Goal: Book appointment/travel/reservation

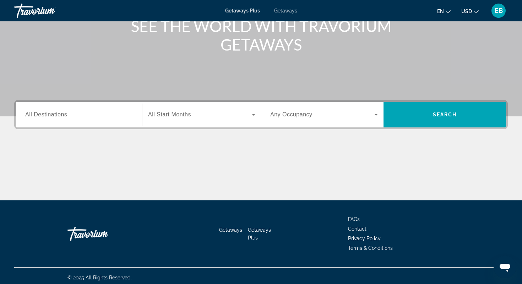
scroll to position [101, 0]
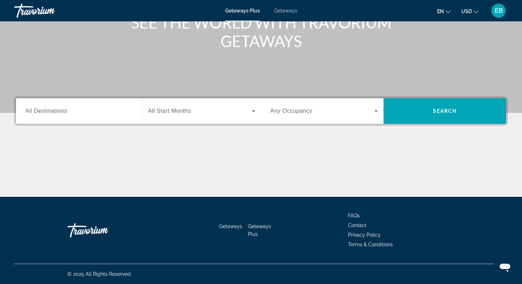
click at [129, 111] on input "Destination All Destinations" at bounding box center [79, 111] width 108 height 9
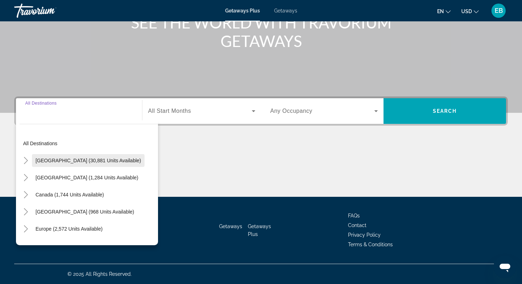
click at [97, 158] on span "[GEOGRAPHIC_DATA] (30,881 units available)" at bounding box center [89, 160] width 106 height 6
type input "**********"
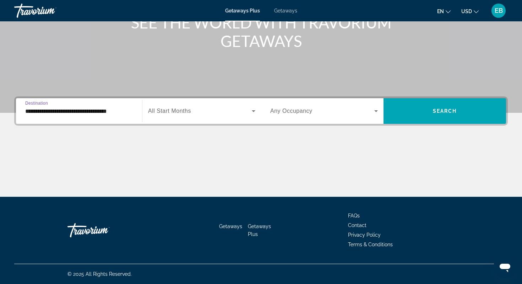
click at [194, 113] on span "Search widget" at bounding box center [200, 111] width 104 height 9
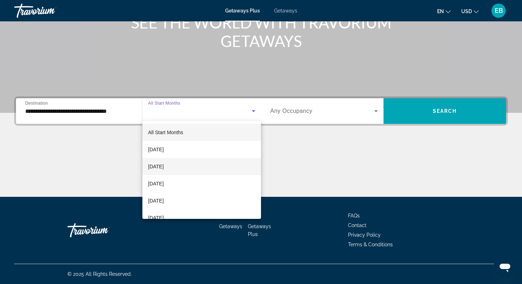
click at [181, 170] on mat-option "[DATE]" at bounding box center [201, 166] width 119 height 17
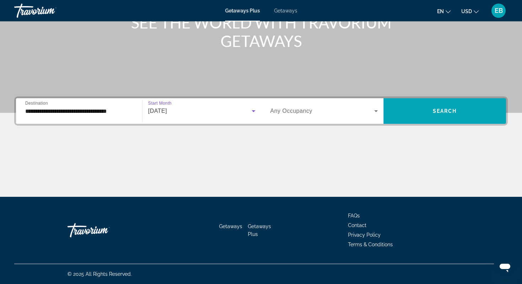
click at [328, 112] on span "Search widget" at bounding box center [322, 111] width 104 height 9
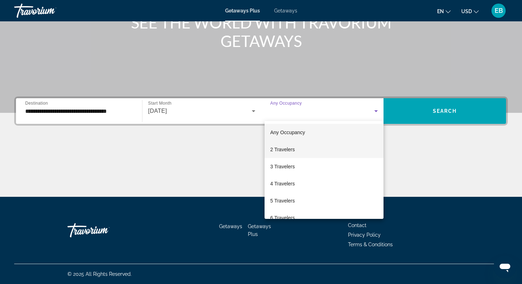
click at [290, 150] on span "2 Travelers" at bounding box center [282, 149] width 25 height 9
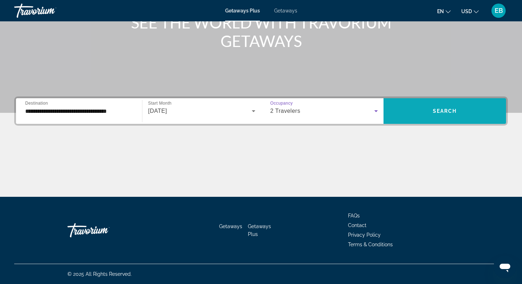
click at [455, 109] on span "Search" at bounding box center [445, 111] width 24 height 6
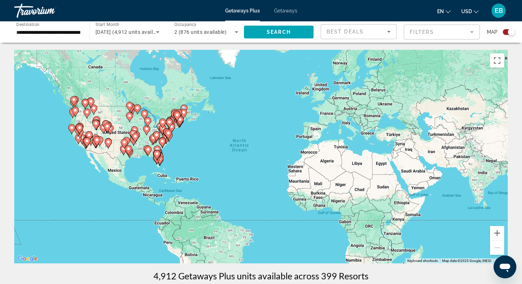
click at [337, 33] on span "Best Deals" at bounding box center [345, 32] width 37 height 6
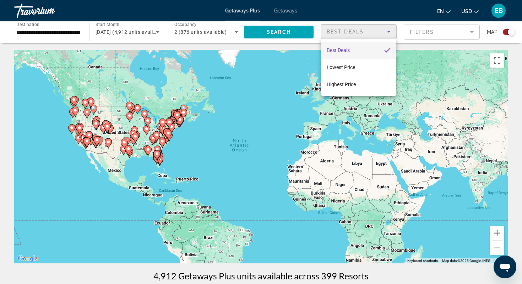
click at [292, 69] on div at bounding box center [261, 142] width 522 height 284
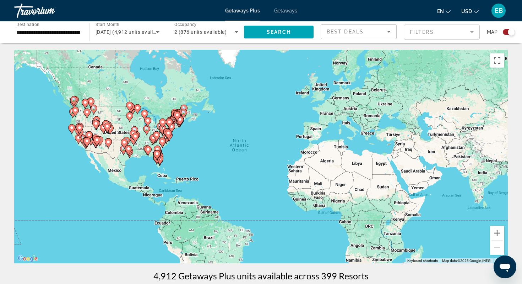
click at [450, 35] on mat-form-field "Filters" at bounding box center [442, 32] width 76 height 15
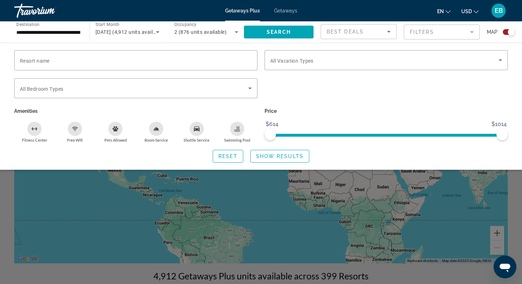
click at [334, 99] on div "Search widget" at bounding box center [386, 92] width 251 height 28
click at [285, 29] on span "Search" at bounding box center [279, 32] width 24 height 6
click at [267, 158] on span "Show Results" at bounding box center [280, 156] width 48 height 6
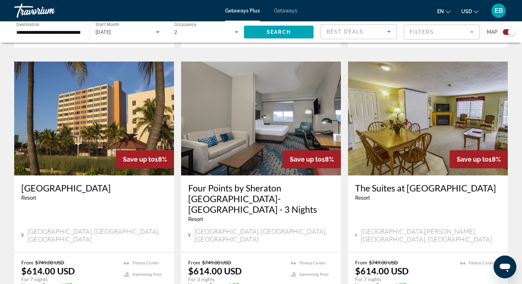
scroll to position [1007, 0]
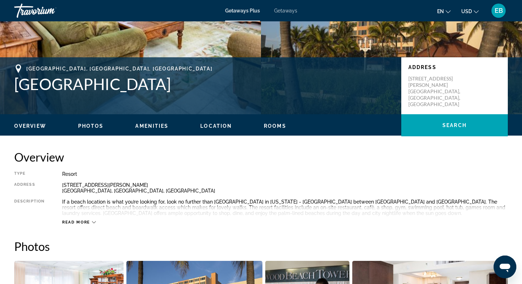
scroll to position [120, 0]
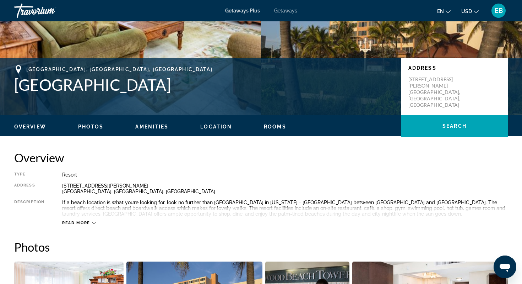
drag, startPoint x: 15, startPoint y: 82, endPoint x: 194, endPoint y: 94, distance: 179.5
click at [194, 94] on div "[GEOGRAPHIC_DATA], [GEOGRAPHIC_DATA], [GEOGRAPHIC_DATA] [GEOGRAPHIC_DATA] Addre…" at bounding box center [261, 86] width 522 height 43
copy h1 "[GEOGRAPHIC_DATA]"
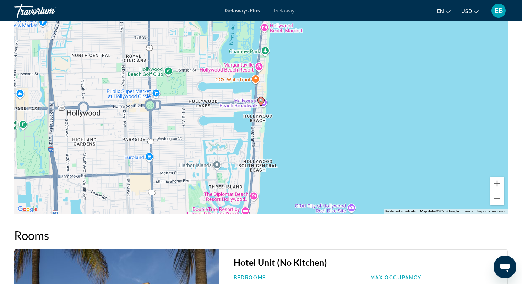
scroll to position [1018, 0]
